Goal: Complete application form: Complete application form

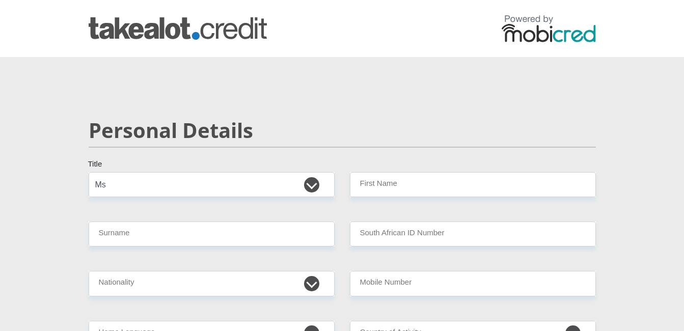
select select "Ms"
type input "mudzweda"
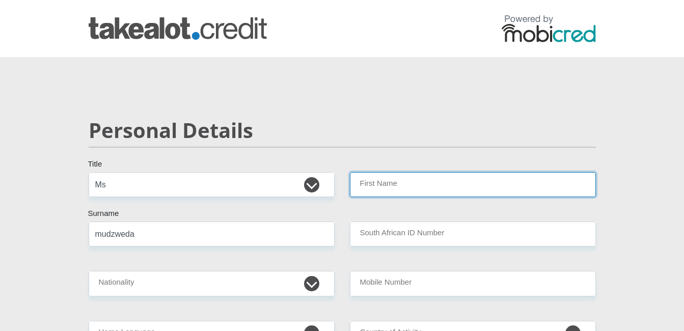
click at [405, 178] on input "First Name" at bounding box center [473, 184] width 246 height 25
type input "ritshidze"
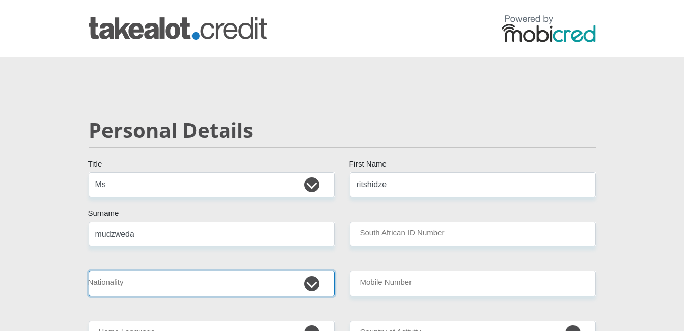
click at [313, 281] on select "[GEOGRAPHIC_DATA] [GEOGRAPHIC_DATA] [GEOGRAPHIC_DATA] [GEOGRAPHIC_DATA] [GEOGRA…" at bounding box center [212, 283] width 246 height 25
select select "ZAF"
click at [89, 271] on select "[GEOGRAPHIC_DATA] [GEOGRAPHIC_DATA] [GEOGRAPHIC_DATA] [GEOGRAPHIC_DATA] [GEOGRA…" at bounding box center [212, 283] width 246 height 25
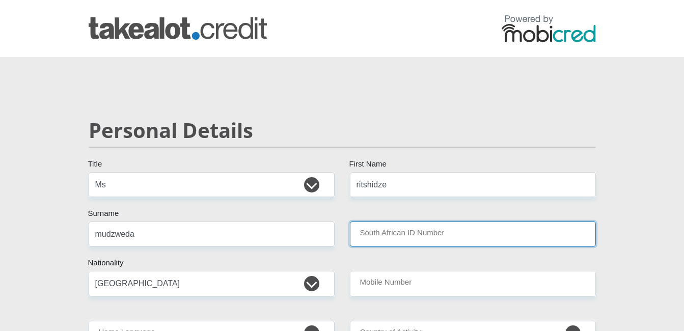
click at [454, 239] on input "South African ID Number" at bounding box center [473, 234] width 246 height 25
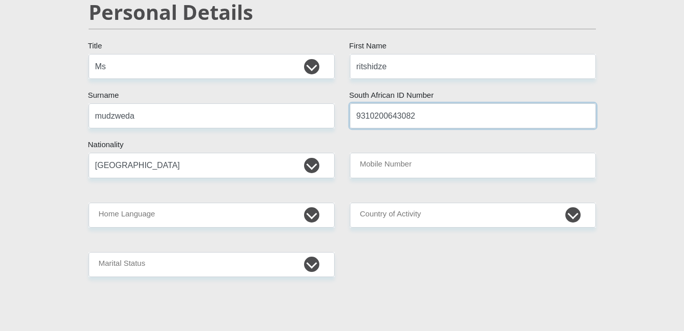
scroll to position [122, 0]
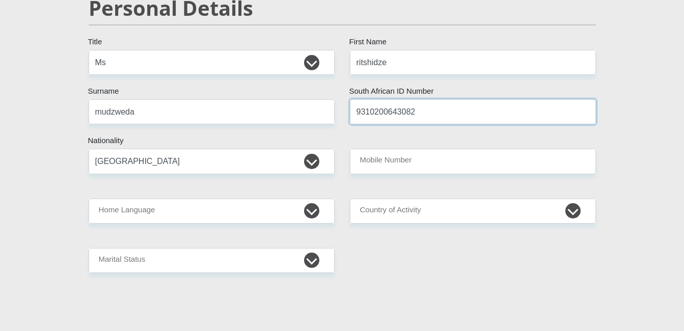
type input "9310200643082"
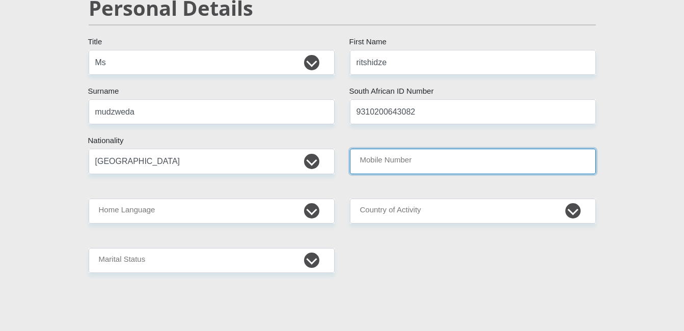
click at [420, 160] on input "Mobile Number" at bounding box center [473, 161] width 246 height 25
type input "0747276268"
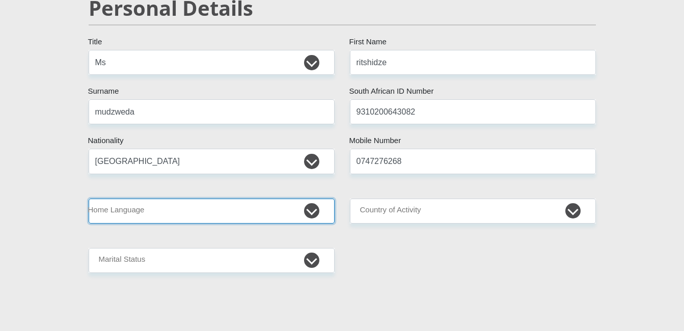
click at [305, 211] on select "Afrikaans English Sepedi South Ndebele Southern Sotho Swati Tsonga Tswana Venda…" at bounding box center [212, 211] width 246 height 25
select select "ven"
click at [89, 199] on select "Afrikaans English Sepedi South Ndebele Southern Sotho Swati Tsonga Tswana Venda…" at bounding box center [212, 211] width 246 height 25
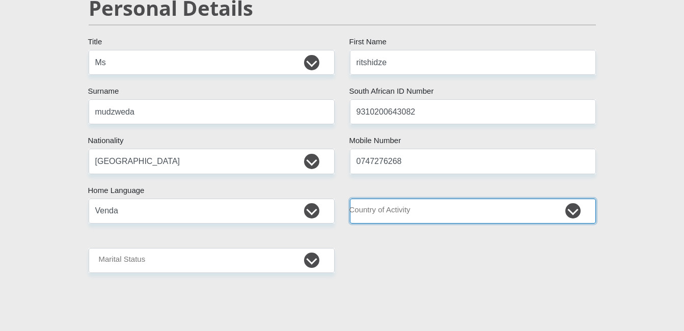
click at [572, 208] on select "[GEOGRAPHIC_DATA] [GEOGRAPHIC_DATA] [GEOGRAPHIC_DATA] [GEOGRAPHIC_DATA] [GEOGRA…" at bounding box center [473, 211] width 246 height 25
select select "ZAF"
click at [350, 199] on select "[GEOGRAPHIC_DATA] [GEOGRAPHIC_DATA] [GEOGRAPHIC_DATA] [GEOGRAPHIC_DATA] [GEOGRA…" at bounding box center [473, 211] width 246 height 25
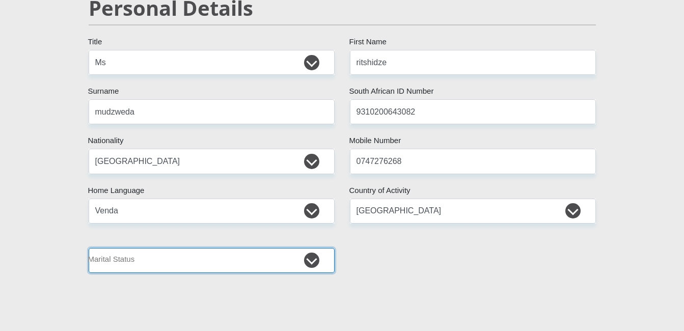
click at [314, 260] on select "Married ANC Single Divorced Widowed Married COP or Customary Law" at bounding box center [212, 260] width 246 height 25
select select "2"
click at [89, 248] on select "Married ANC Single Divorced Widowed Married COP or Customary Law" at bounding box center [212, 260] width 246 height 25
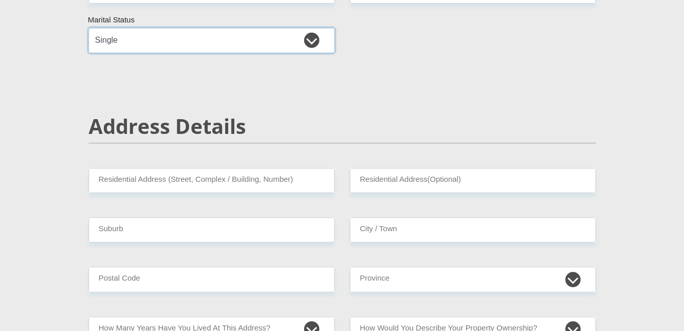
scroll to position [346, 0]
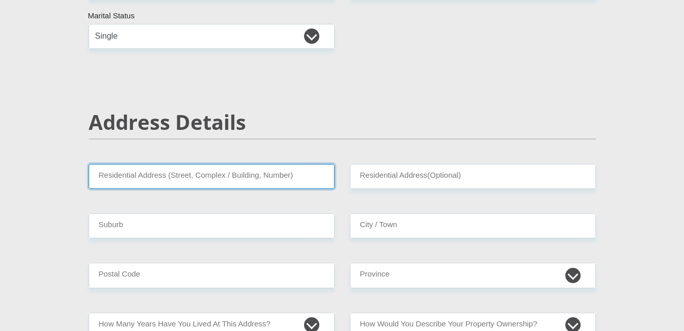
click at [298, 173] on input "Residential Address (Street, Complex / Building, Number)" at bounding box center [212, 176] width 246 height 25
type input "146 isekelo section tembisa"
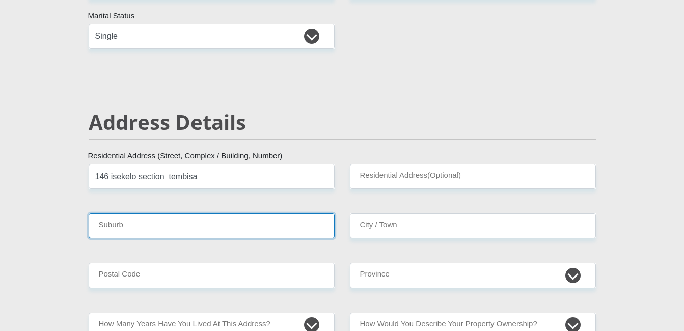
type input "[GEOGRAPHIC_DATA]"
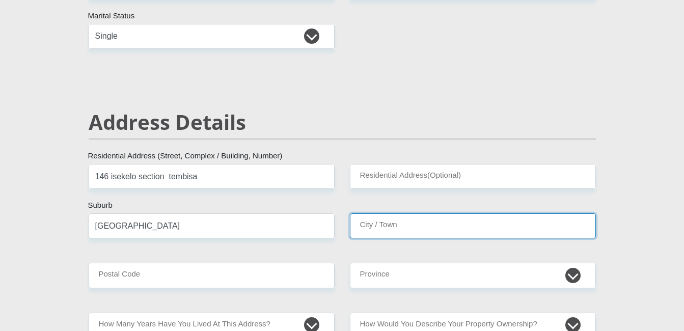
type input "[GEOGRAPHIC_DATA]"
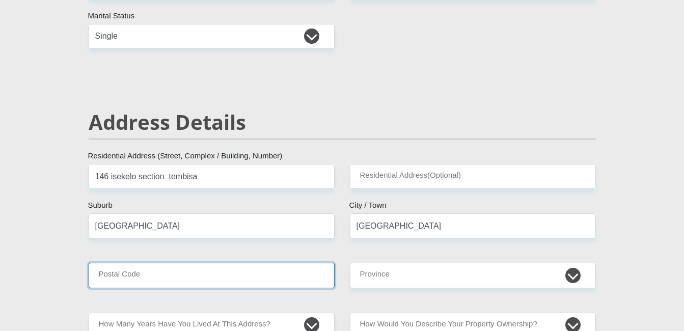
type input "1632"
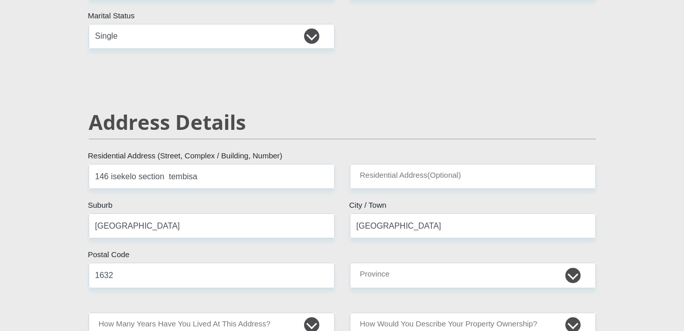
type input "[EMAIL_ADDRESS][DOMAIN_NAME]"
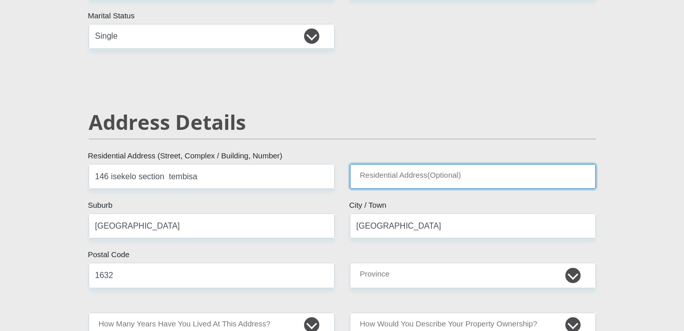
click at [435, 172] on input "Residential Address(Optional)" at bounding box center [473, 176] width 246 height 25
type input "146 isekelo section tembisa"
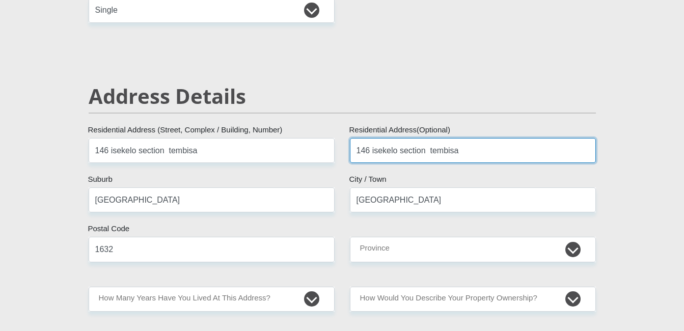
scroll to position [408, 0]
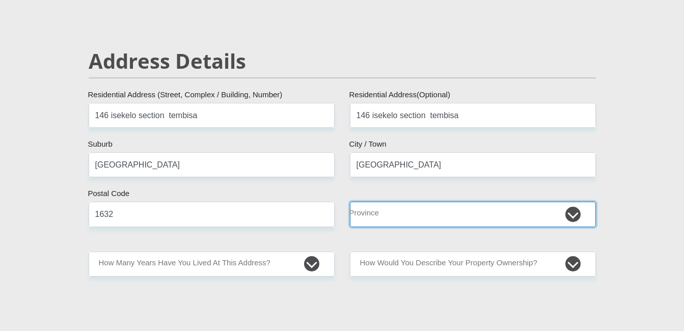
click at [571, 211] on select "Eastern Cape Free State [GEOGRAPHIC_DATA] [GEOGRAPHIC_DATA][DATE] [GEOGRAPHIC_D…" at bounding box center [473, 214] width 246 height 25
select select "Gauteng"
click at [350, 202] on select "Eastern Cape Free State [GEOGRAPHIC_DATA] [GEOGRAPHIC_DATA][DATE] [GEOGRAPHIC_D…" at bounding box center [473, 214] width 246 height 25
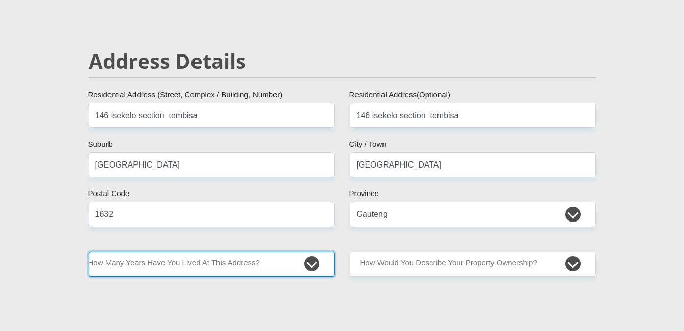
click at [316, 265] on select "less than 1 year 1-3 years 3-5 years 5+ years" at bounding box center [212, 264] width 246 height 25
select select "5"
click at [89, 252] on select "less than 1 year 1-3 years 3-5 years 5+ years" at bounding box center [212, 264] width 246 height 25
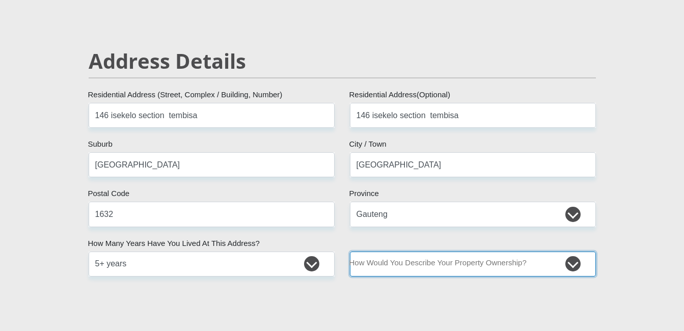
click at [573, 266] on select "Owned Rented Family Owned Company Dwelling" at bounding box center [473, 264] width 246 height 25
select select "parents"
click at [350, 252] on select "Owned Rented Family Owned Company Dwelling" at bounding box center [473, 264] width 246 height 25
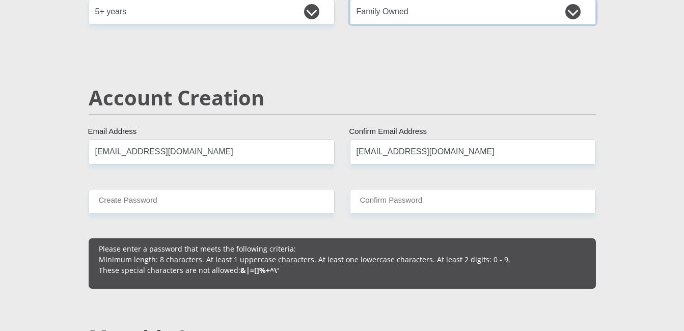
scroll to position [660, 0]
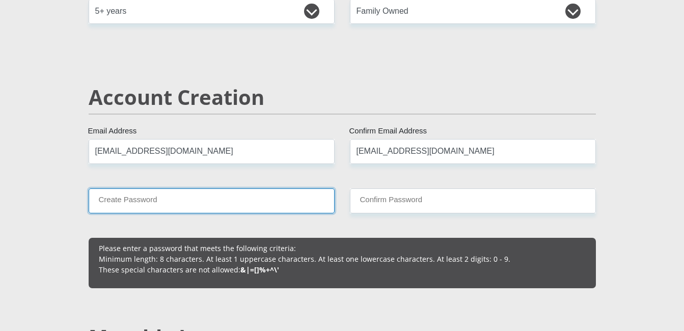
click at [255, 203] on input "Create Password" at bounding box center [212, 201] width 246 height 25
type input "Luvhengo01"
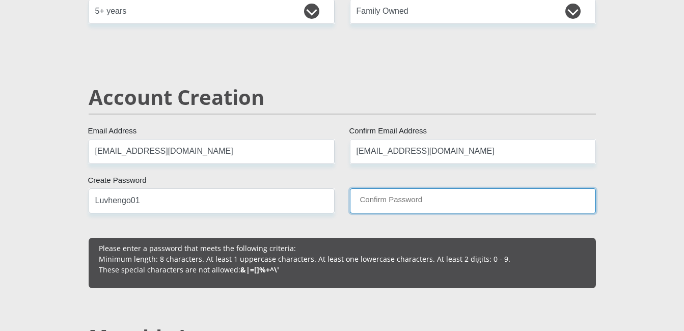
click at [413, 204] on input "Confirm Password" at bounding box center [473, 201] width 246 height 25
type input "Luvhengo01"
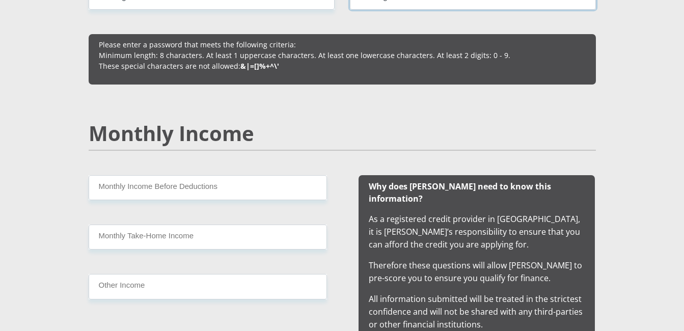
scroll to position [884, 0]
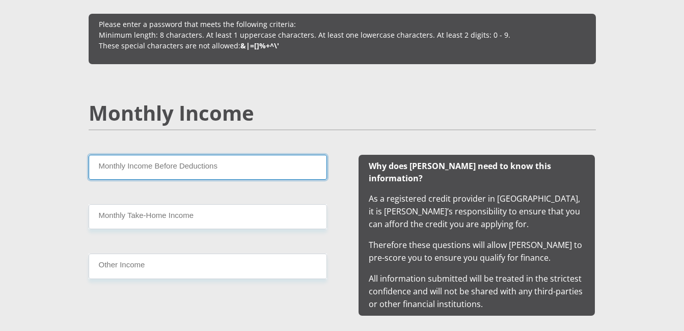
click at [183, 165] on input "Monthly Income Before Deductions" at bounding box center [208, 167] width 238 height 25
type input "5500"
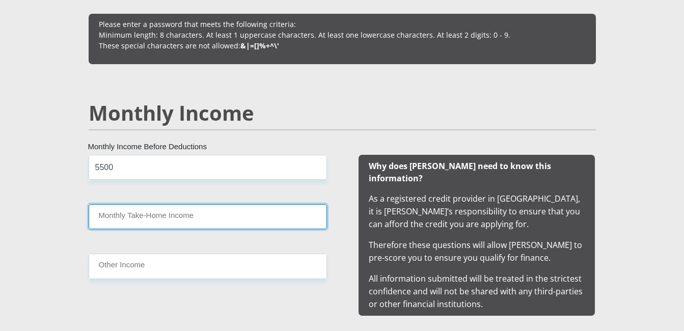
click at [142, 211] on input "Monthly Take-Home Income" at bounding box center [208, 216] width 238 height 25
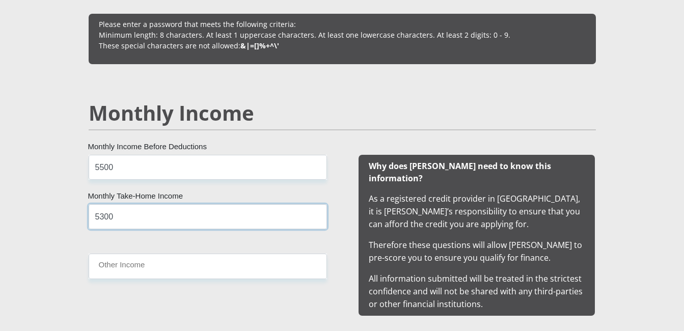
type input "5300"
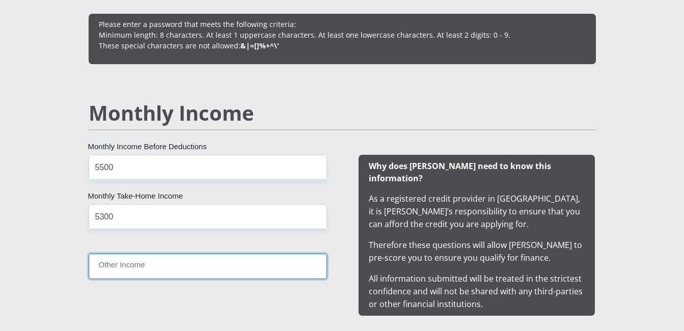
click at [142, 268] on input "Other Income" at bounding box center [208, 266] width 238 height 25
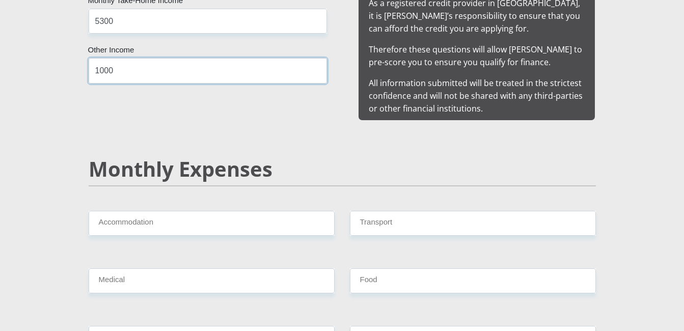
scroll to position [1088, 0]
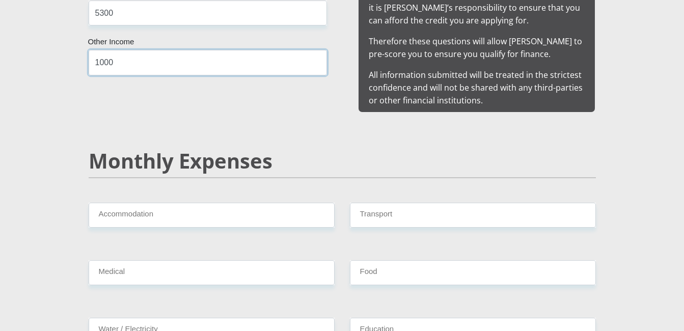
type input "1000"
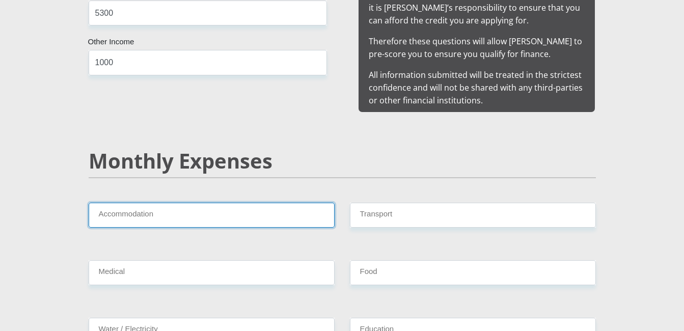
click at [283, 204] on input "Accommodation" at bounding box center [212, 215] width 246 height 25
type input "0"
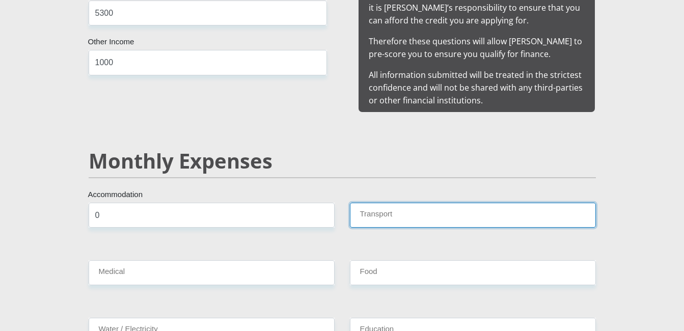
click at [405, 203] on input "Transport" at bounding box center [473, 215] width 246 height 25
type input "800"
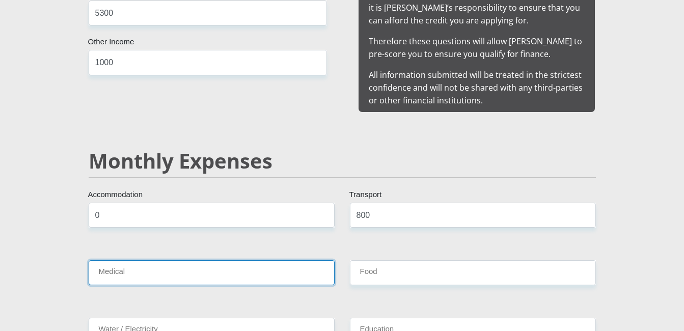
click at [261, 260] on input "Medical" at bounding box center [212, 272] width 246 height 25
type input "0"
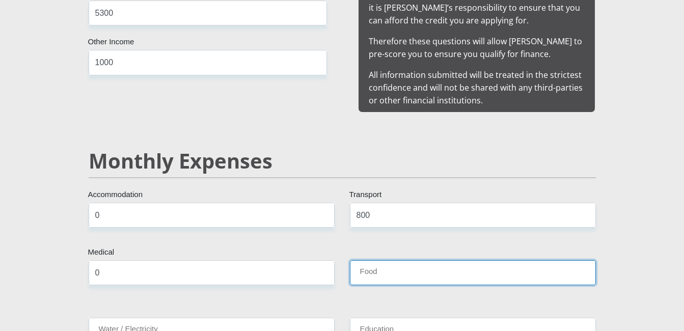
click at [404, 260] on input "Food" at bounding box center [473, 272] width 246 height 25
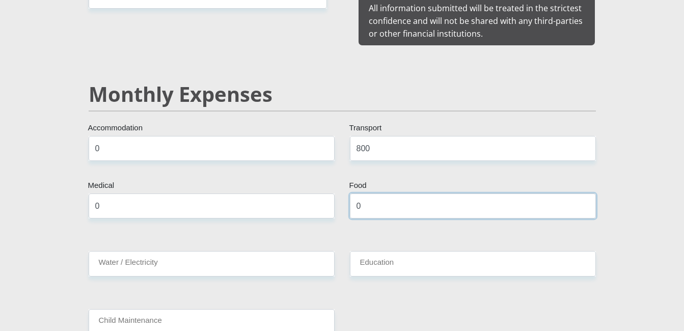
scroll to position [1190, 0]
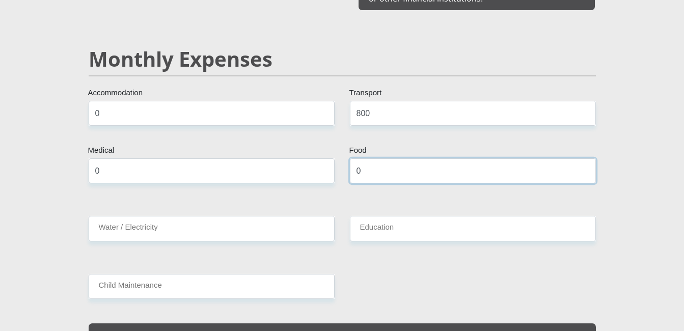
type input "0"
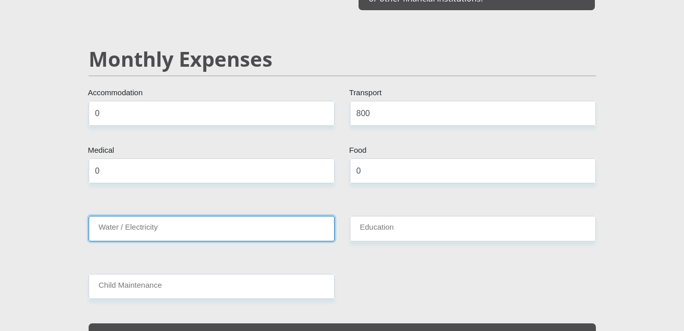
click at [256, 216] on input "Water / Electricity" at bounding box center [212, 228] width 246 height 25
type input "0"
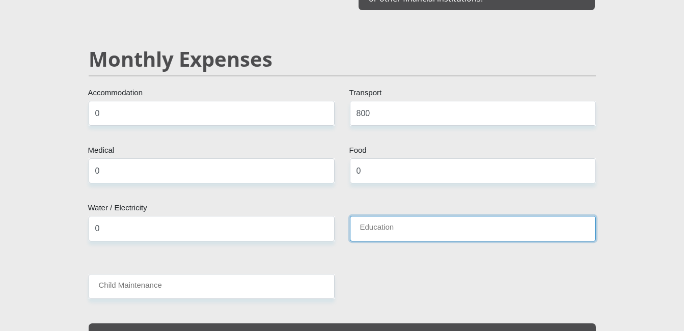
click at [412, 216] on input "Education" at bounding box center [473, 228] width 246 height 25
type input "0"
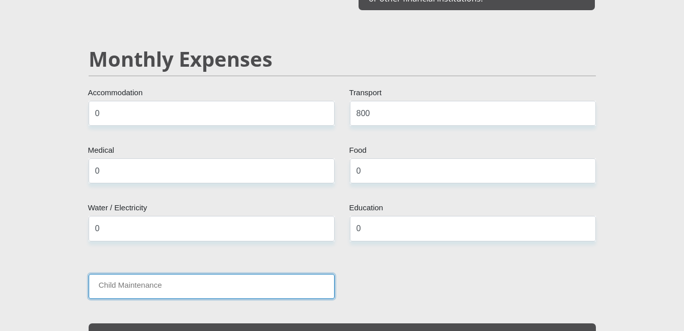
click at [205, 275] on input "Child Maintenance" at bounding box center [212, 286] width 246 height 25
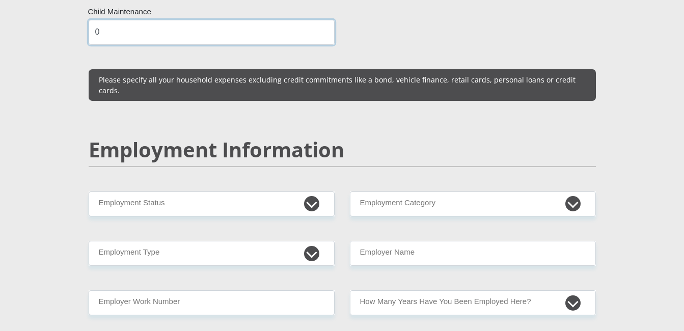
scroll to position [1455, 0]
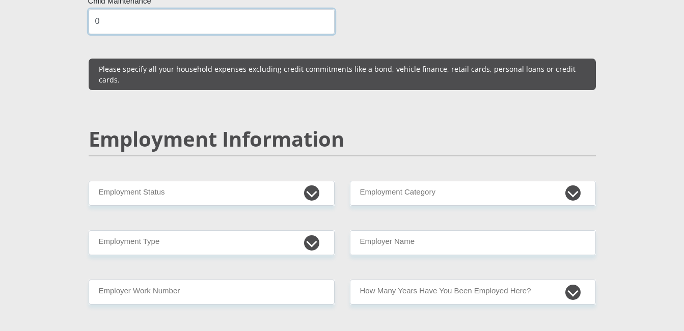
type input "0"
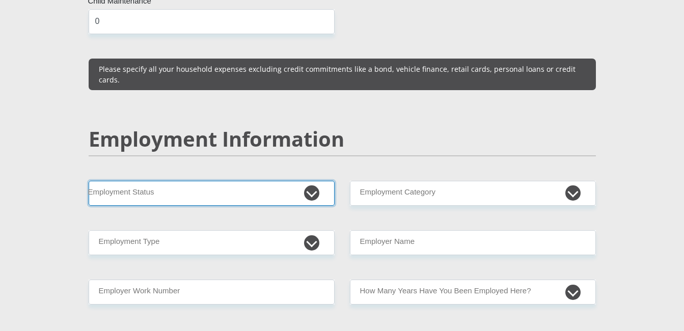
click at [309, 181] on select "Permanent/Full-time Part-time/Casual [DEMOGRAPHIC_DATA] Worker Self-Employed Ho…" at bounding box center [212, 193] width 246 height 25
click at [89, 181] on select "Permanent/Full-time Part-time/Casual [DEMOGRAPHIC_DATA] Worker Self-Employed Ho…" at bounding box center [212, 193] width 246 height 25
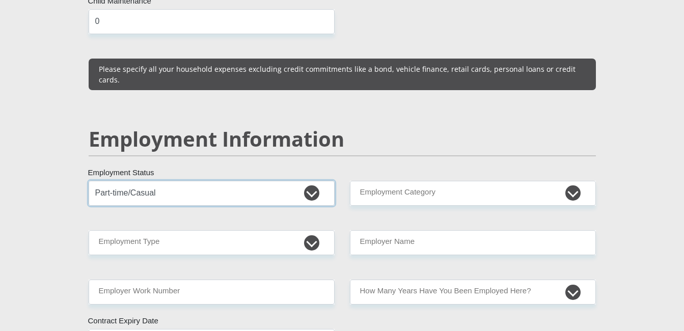
click at [310, 181] on select "Permanent/Full-time Part-time/Casual [DEMOGRAPHIC_DATA] Worker Self-Employed Ho…" at bounding box center [212, 193] width 246 height 25
select select "1"
click at [89, 181] on select "Permanent/Full-time Part-time/Casual [DEMOGRAPHIC_DATA] Worker Self-Employed Ho…" at bounding box center [212, 193] width 246 height 25
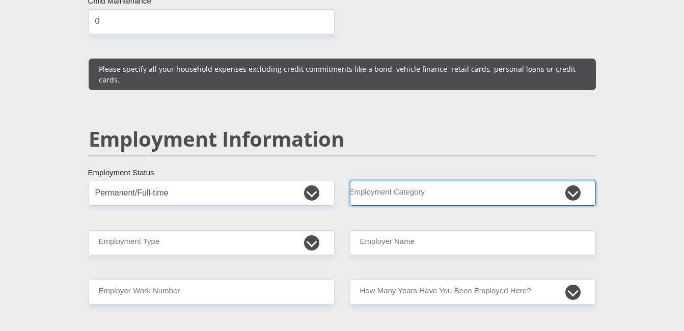
click at [576, 181] on select "AGRICULTURE ALCOHOL & TOBACCO CONSTRUCTION MATERIALS METALLURGY EQUIPMENT FOR R…" at bounding box center [473, 193] width 246 height 25
select select "45"
click at [350, 181] on select "AGRICULTURE ALCOHOL & TOBACCO CONSTRUCTION MATERIALS METALLURGY EQUIPMENT FOR R…" at bounding box center [473, 193] width 246 height 25
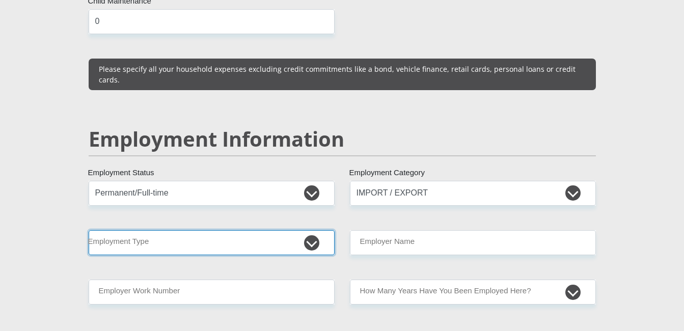
click at [314, 230] on select "College/Lecturer Craft Seller Creative Driver Executive Farmer Forces - Non Com…" at bounding box center [212, 242] width 246 height 25
select select "Production/Manufacturing"
click at [89, 230] on select "College/Lecturer Craft Seller Creative Driver Executive Farmer Forces - Non Com…" at bounding box center [212, 242] width 246 height 25
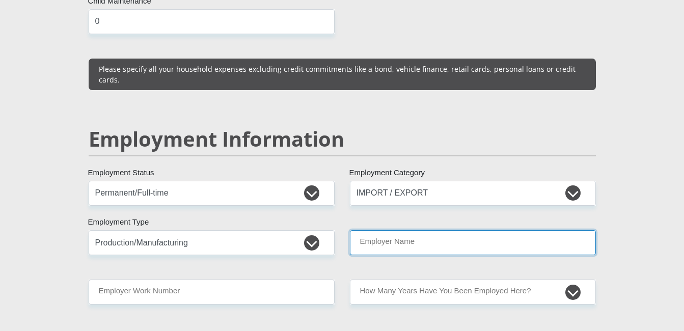
click at [548, 230] on input "Employer Name" at bounding box center [473, 242] width 246 height 25
type input "[PERSON_NAME]"
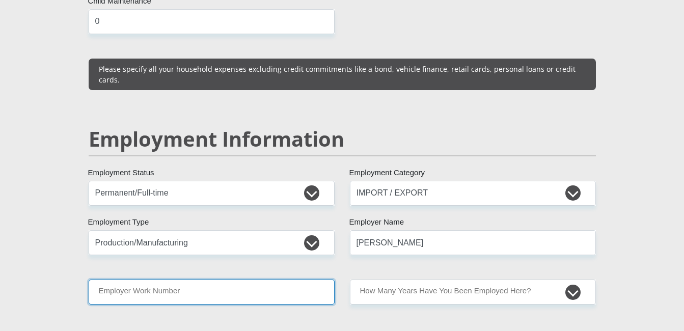
type input "0747276268"
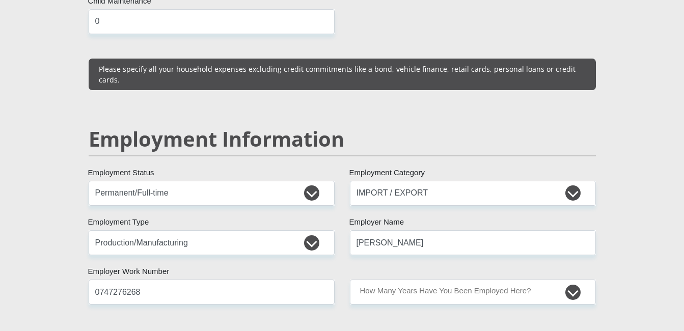
type input "Ritshidze"
type input "Mudzweda"
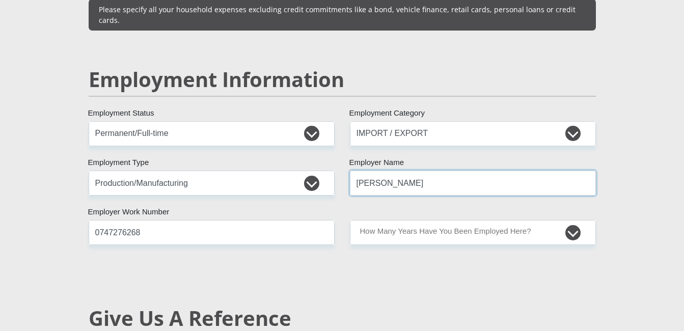
scroll to position [1516, 0]
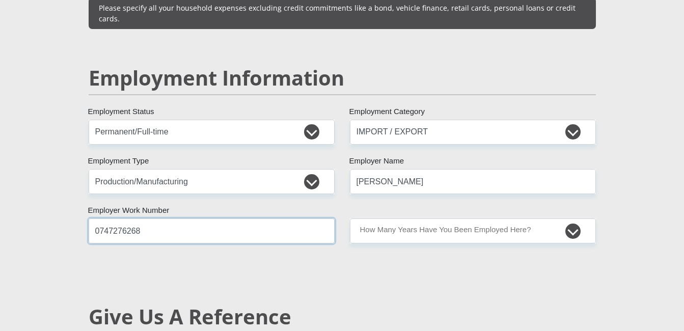
click at [168, 219] on input "0747276268" at bounding box center [212, 231] width 246 height 25
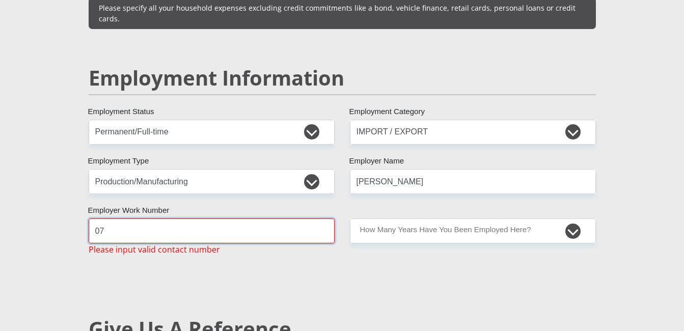
type input "0"
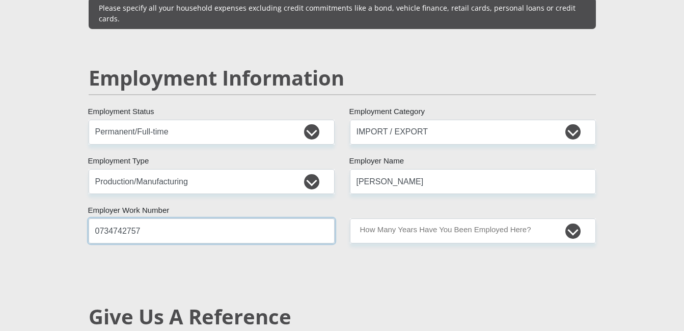
type input "0734742757"
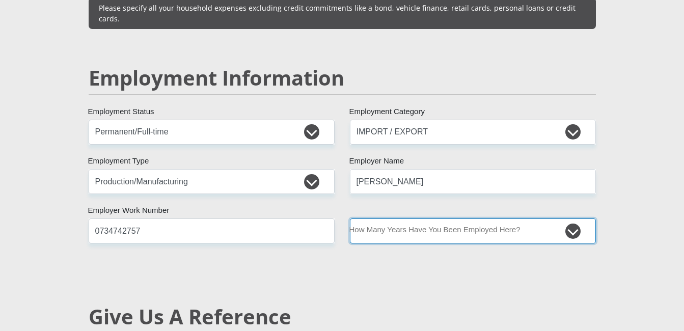
click at [570, 219] on select "less than 1 year 1-3 years 3-5 years 5+ years" at bounding box center [473, 231] width 246 height 25
select select "24"
click at [350, 219] on select "less than 1 year 1-3 years 3-5 years 5+ years" at bounding box center [473, 231] width 246 height 25
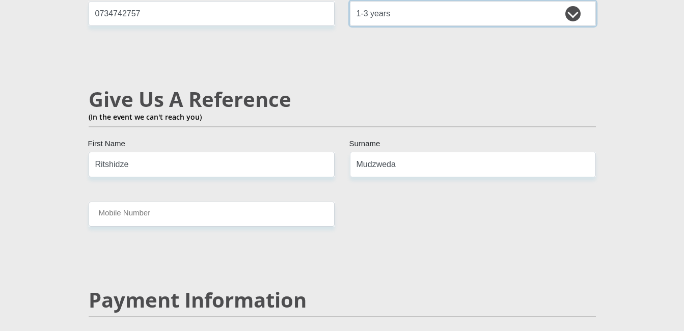
scroll to position [1740, 0]
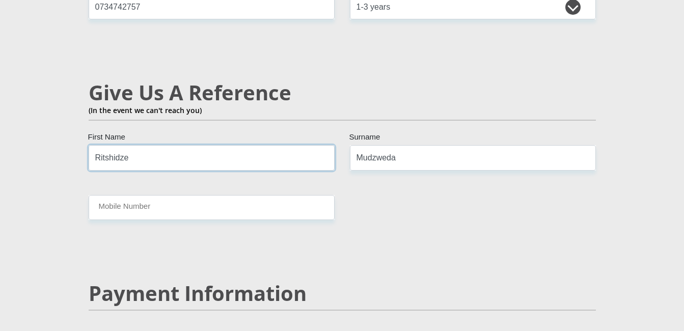
click at [135, 145] on input "Ritshidze" at bounding box center [212, 157] width 246 height 25
type input "R"
type input "[PERSON_NAME]"
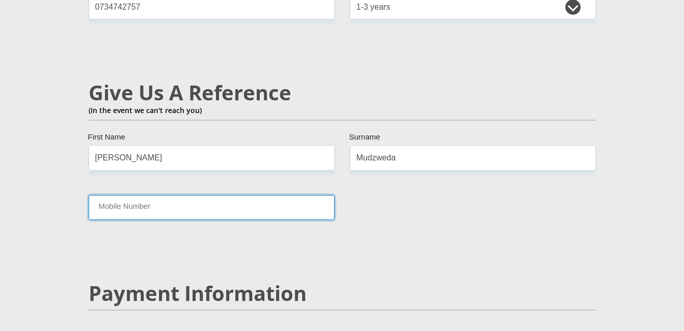
click at [200, 195] on input "Mobile Number" at bounding box center [212, 207] width 246 height 25
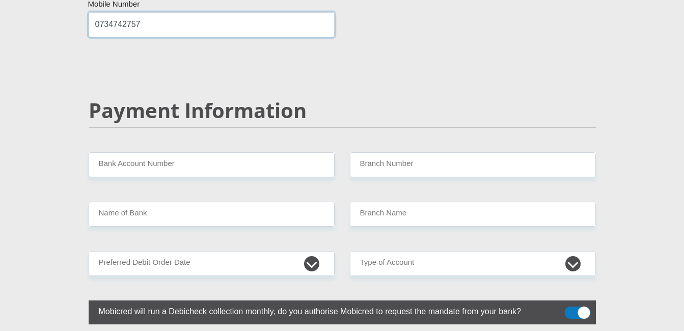
scroll to position [1924, 0]
type input "0734742757"
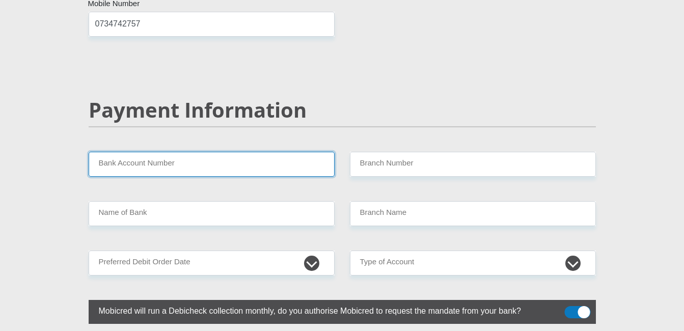
click at [295, 152] on input "Bank Account Number" at bounding box center [212, 164] width 246 height 25
type input "1409265208"
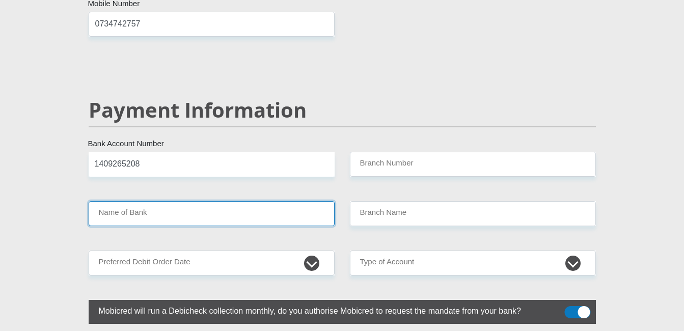
click at [192, 201] on input "Name of Bank" at bounding box center [212, 213] width 246 height 25
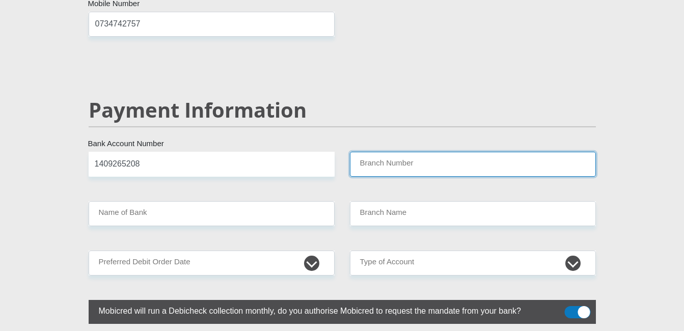
click at [409, 152] on input "Branch Number" at bounding box center [473, 164] width 246 height 25
type input "470010"
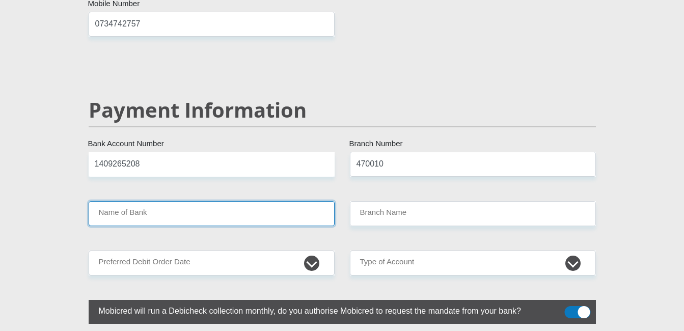
click at [253, 201] on input "Name of Bank" at bounding box center [212, 213] width 246 height 25
type input "CAPITEC BANK LIMITED"
type input "CAPITEC BANK CPC"
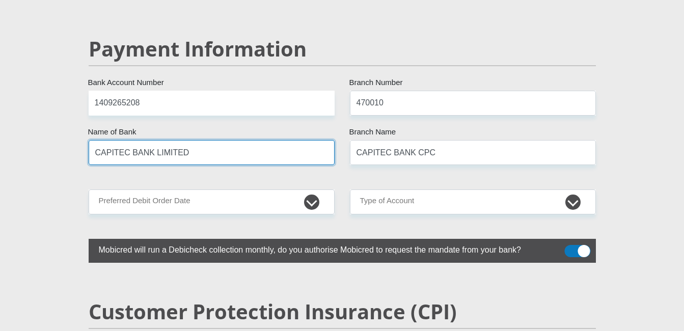
scroll to position [2005, 0]
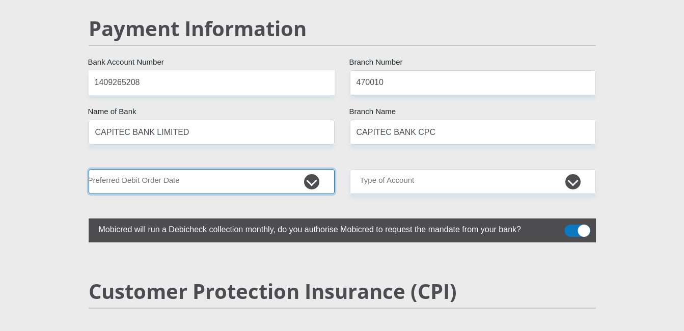
click at [311, 169] on select "1st 2nd 3rd 4th 5th 7th 18th 19th 20th 21st 22nd 23rd 24th 25th 26th 27th 28th …" at bounding box center [212, 181] width 246 height 25
select select "30"
click at [89, 169] on select "1st 2nd 3rd 4th 5th 7th 18th 19th 20th 21st 22nd 23rd 24th 25th 26th 27th 28th …" at bounding box center [212, 181] width 246 height 25
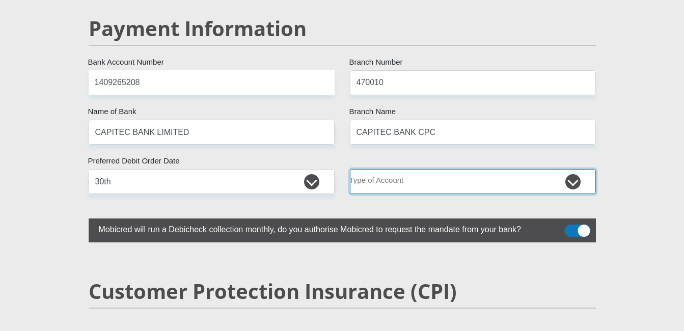
click at [571, 169] on select "Cheque Savings" at bounding box center [473, 181] width 246 height 25
select select "SAV"
click at [350, 169] on select "Cheque Savings" at bounding box center [473, 181] width 246 height 25
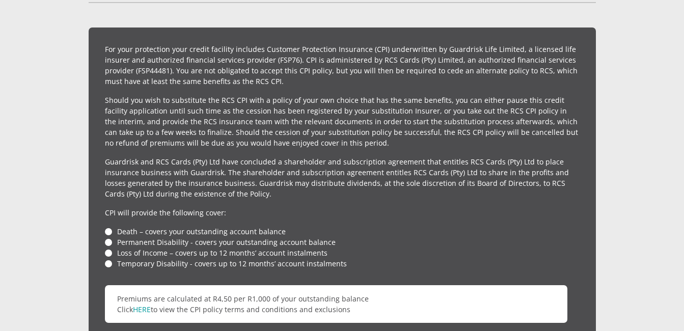
scroll to position [2413, 0]
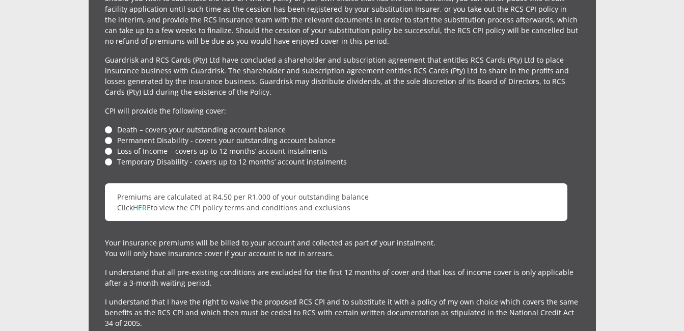
click at [108, 124] on li "Death – covers your outstanding account balance" at bounding box center [342, 129] width 475 height 11
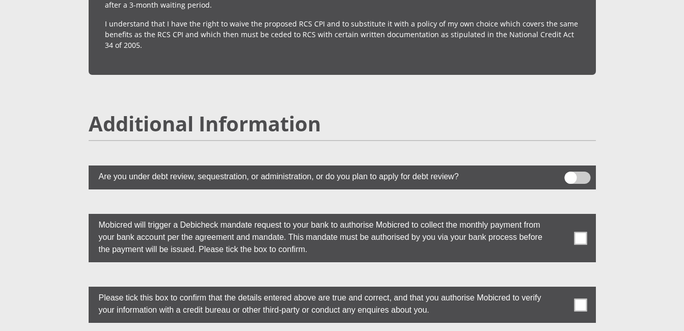
scroll to position [2698, 0]
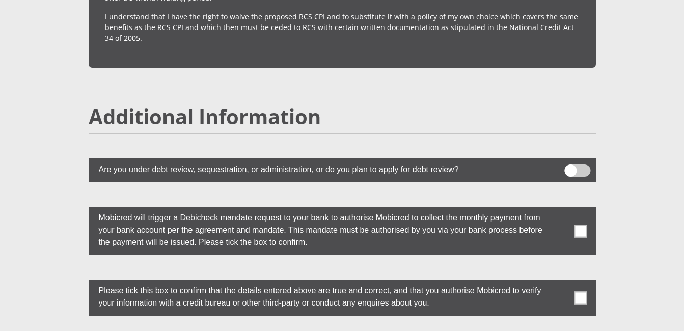
click at [580, 225] on span at bounding box center [580, 231] width 13 height 13
click at [560, 209] on input "checkbox" at bounding box center [560, 209] width 0 height 0
click at [582, 291] on span at bounding box center [580, 297] width 13 height 13
click at [560, 282] on input "checkbox" at bounding box center [560, 282] width 0 height 0
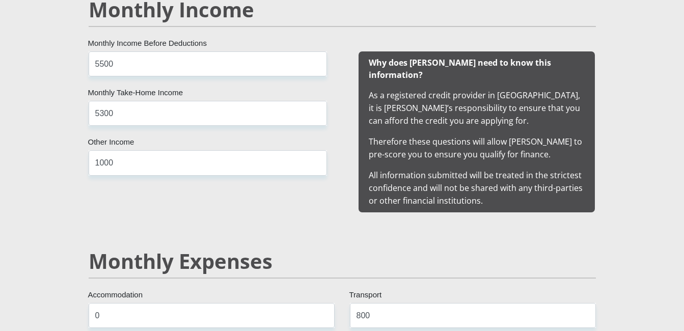
scroll to position [973, 0]
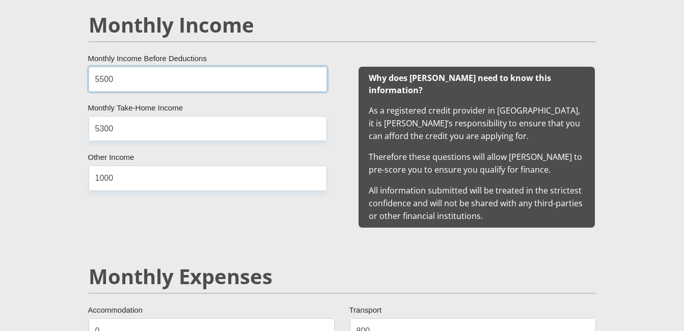
click at [150, 75] on input "5500" at bounding box center [208, 79] width 238 height 25
type input "5"
type input "6000"
click at [129, 126] on input "5300" at bounding box center [208, 128] width 238 height 25
type input "5"
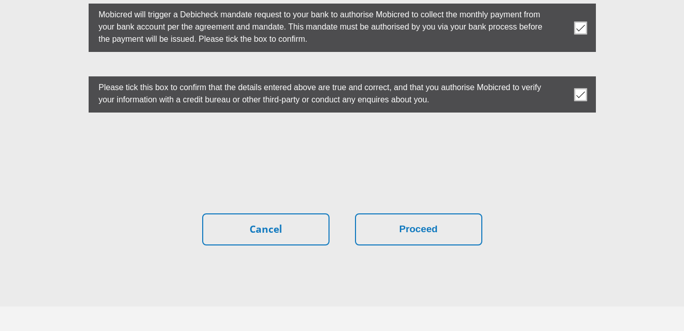
scroll to position [2909, 0]
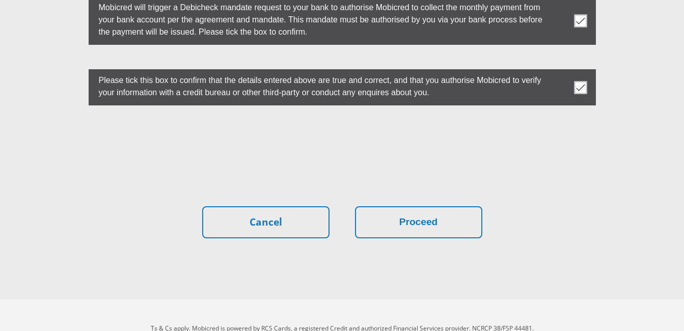
type input "5800"
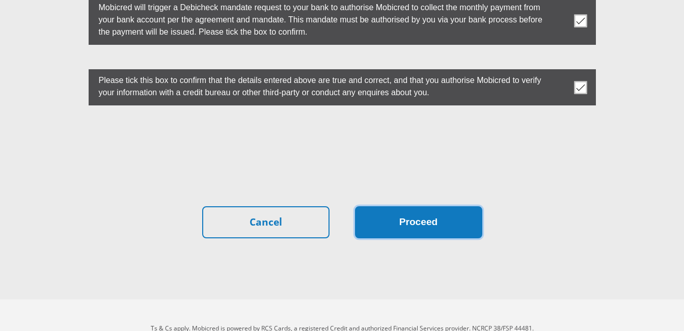
click at [406, 206] on button "Proceed" at bounding box center [418, 222] width 127 height 32
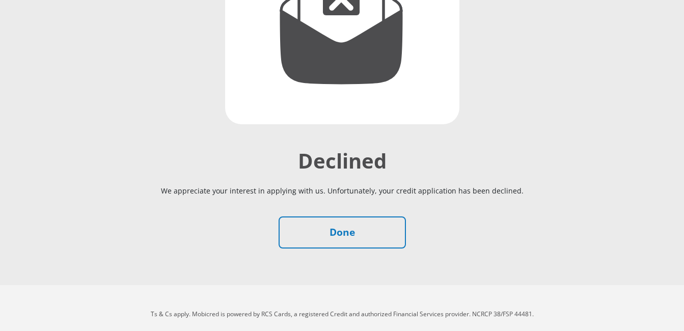
scroll to position [216, 0]
